Goal: Transaction & Acquisition: Subscribe to service/newsletter

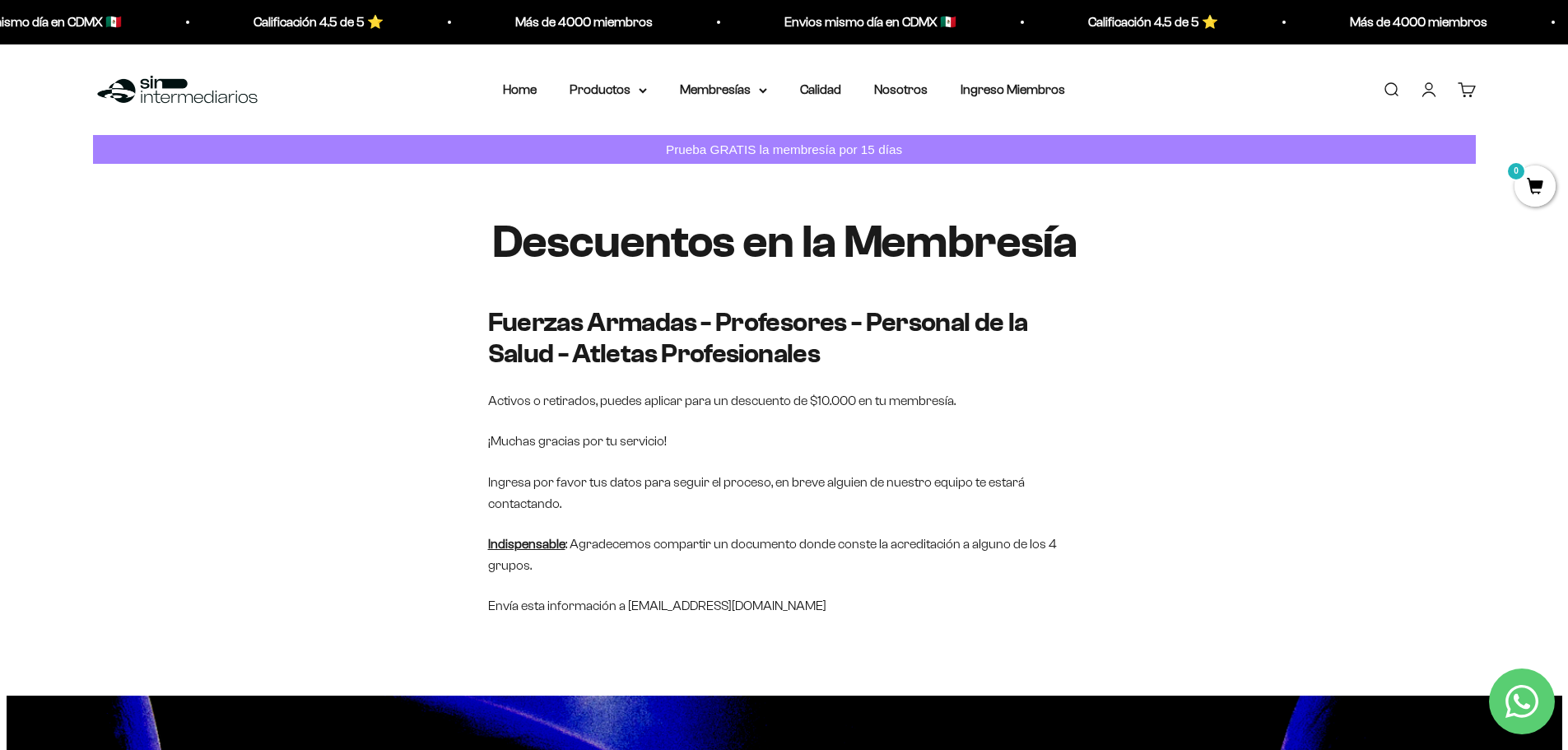
drag, startPoint x: 1188, startPoint y: 292, endPoint x: 1185, endPoint y: 103, distance: 189.0
click at [837, 147] on p "Prueba GRATIS la membresía por 15 días" at bounding box center [784, 149] width 244 height 21
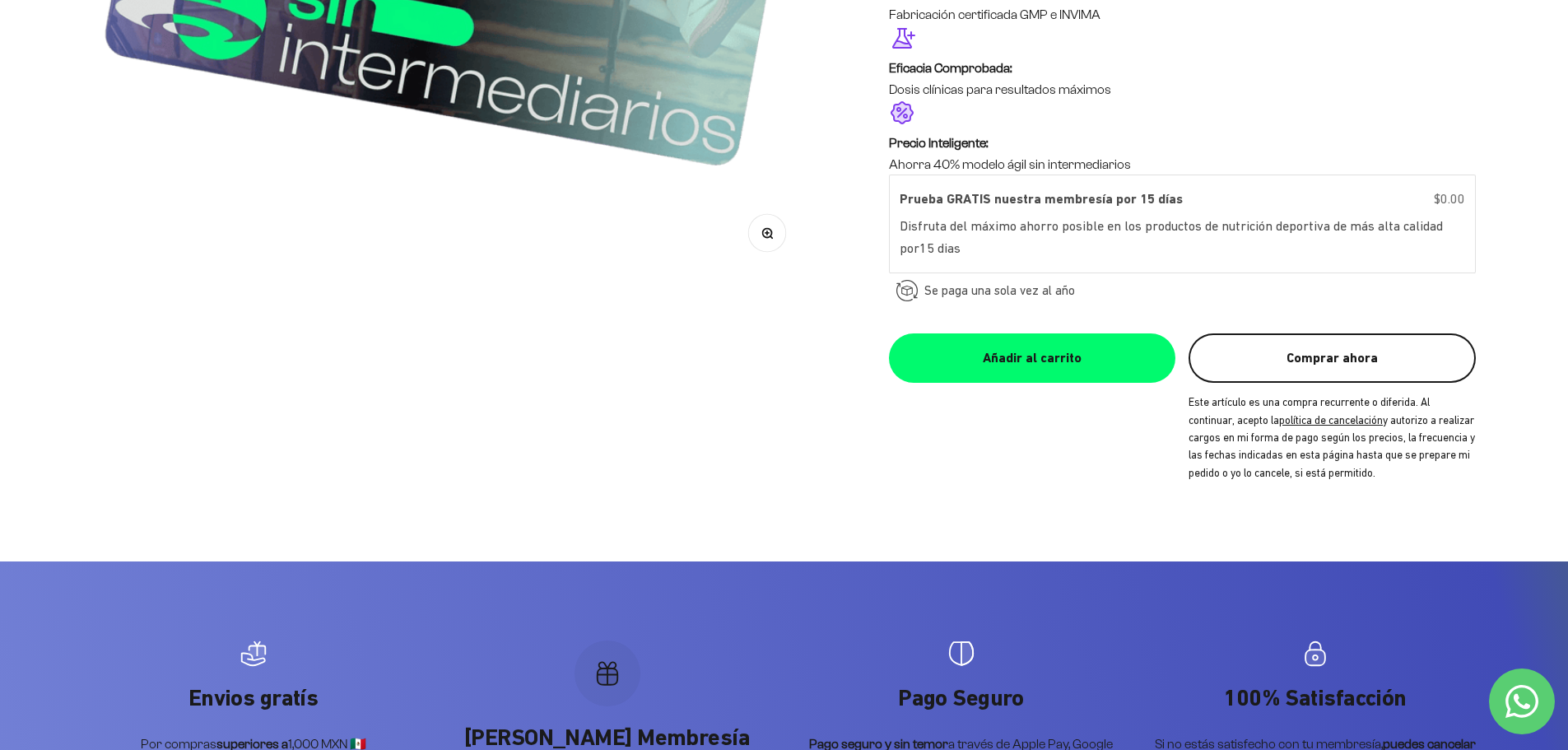
click at [1310, 373] on button "Comprar ahora" at bounding box center [1332, 358] width 286 height 49
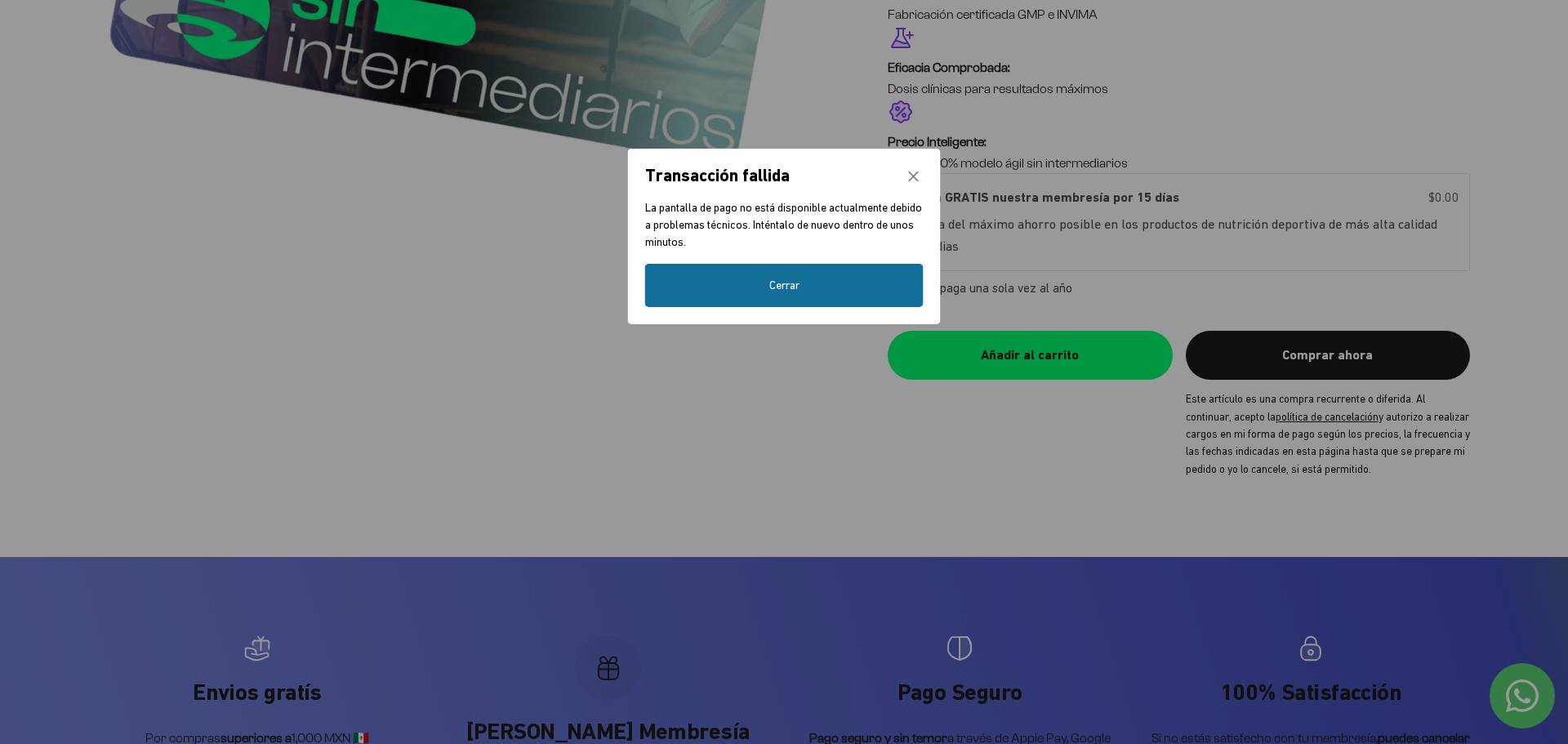
click at [811, 290] on button "Cerrar" at bounding box center [784, 285] width 278 height 43
